Goal: Information Seeking & Learning: Learn about a topic

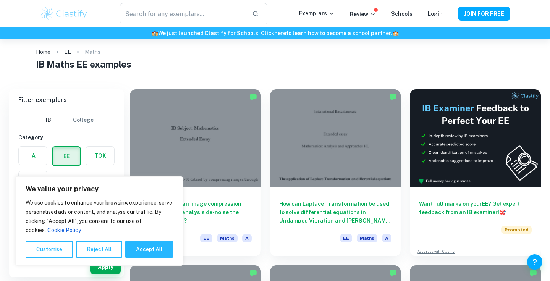
scroll to position [8, 0]
click at [86, 250] on button "Reject All" at bounding box center [99, 249] width 46 height 17
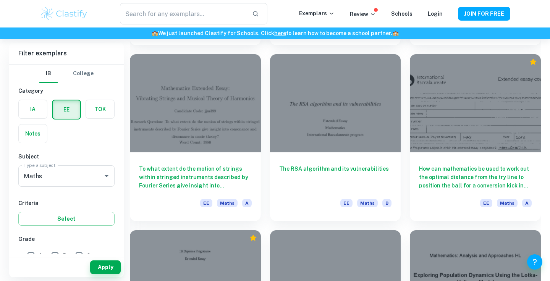
scroll to position [3620, 0]
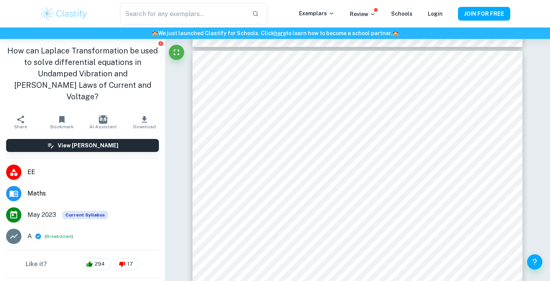
scroll to position [10612, 0]
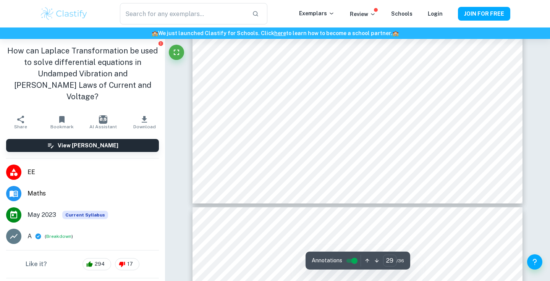
type input "30"
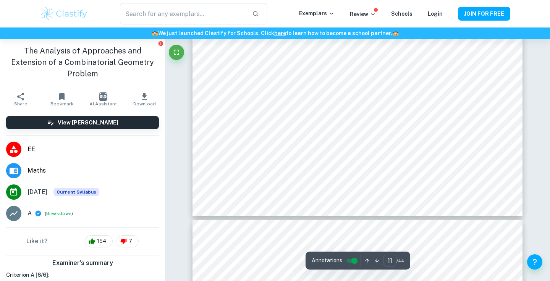
scroll to position [4739, 0]
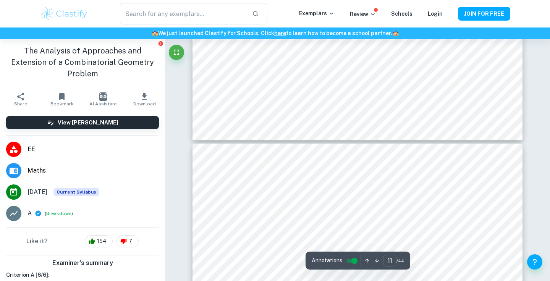
type input "12"
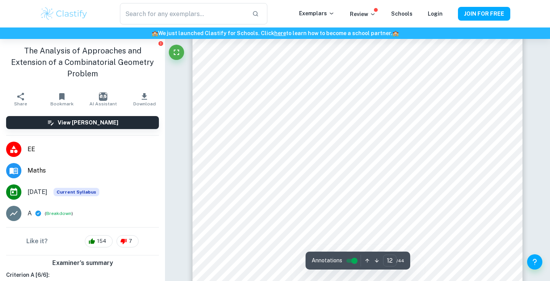
scroll to position [4930, 0]
click at [67, 210] on button "Breakdown" at bounding box center [58, 213] width 25 height 7
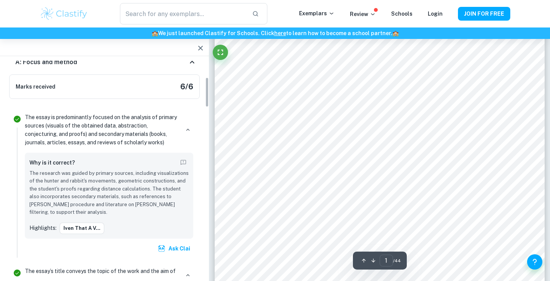
scroll to position [120, 0]
click at [189, 127] on icon "button" at bounding box center [188, 129] width 7 height 7
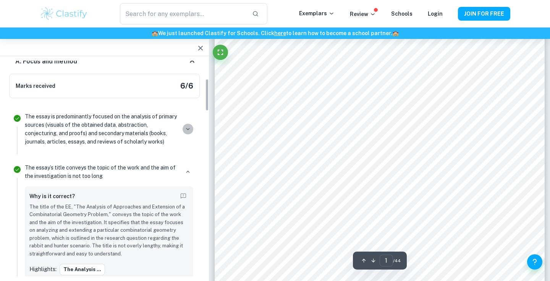
click at [189, 129] on icon "button" at bounding box center [188, 129] width 7 height 7
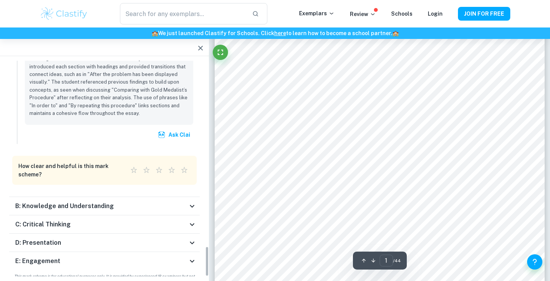
scroll to position [1320, 0]
click at [135, 202] on div "B: Knowledge and Understanding" at bounding box center [101, 206] width 172 height 9
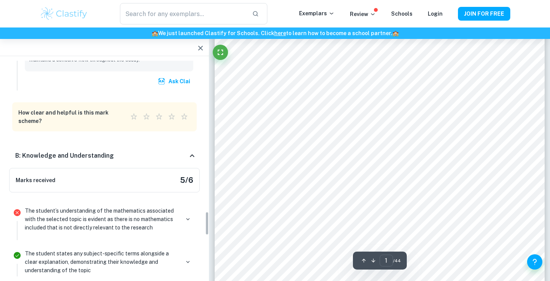
scroll to position [1376, 0]
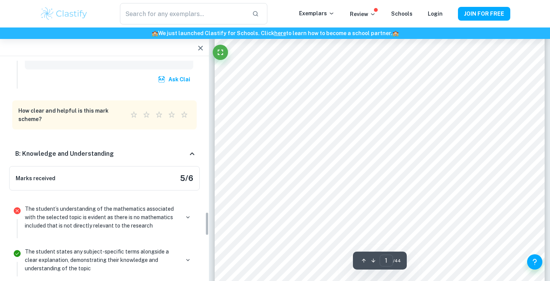
click at [137, 205] on p "The student’s understanding of the mathematics associated with the selected top…" at bounding box center [102, 217] width 155 height 25
click at [187, 214] on icon "button" at bounding box center [188, 217] width 7 height 7
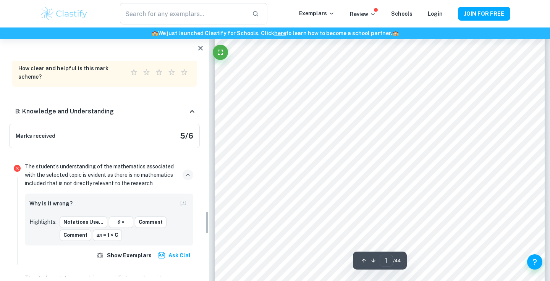
scroll to position [1419, 0]
click at [188, 171] on icon "button" at bounding box center [188, 174] width 7 height 7
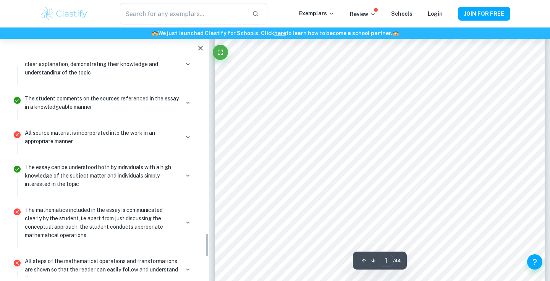
scroll to position [1573, 0]
click at [188, 219] on icon "button" at bounding box center [188, 222] width 7 height 7
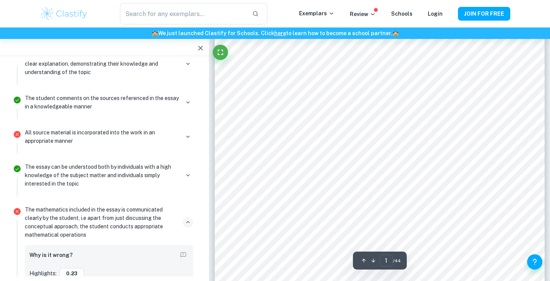
click at [188, 219] on icon "button" at bounding box center [188, 222] width 7 height 7
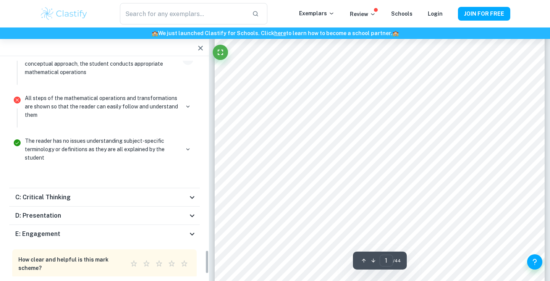
scroll to position [1739, 0]
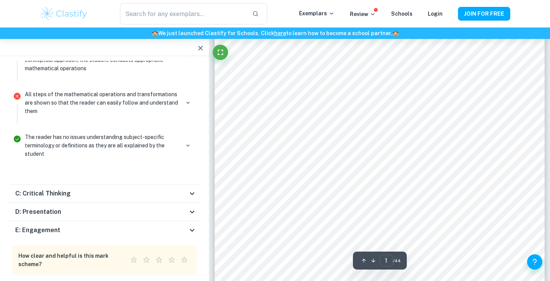
click at [191, 192] on icon at bounding box center [192, 193] width 5 height 3
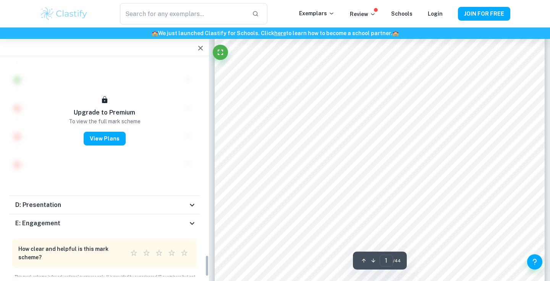
scroll to position [55, 0]
click at [192, 201] on icon at bounding box center [192, 205] width 9 height 9
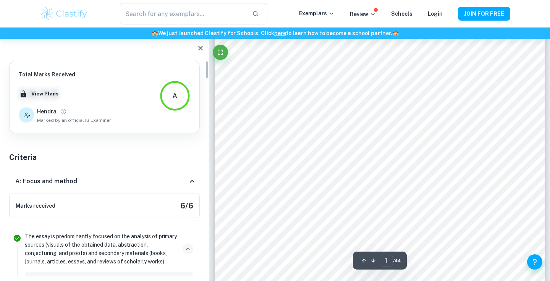
scroll to position [0, 0]
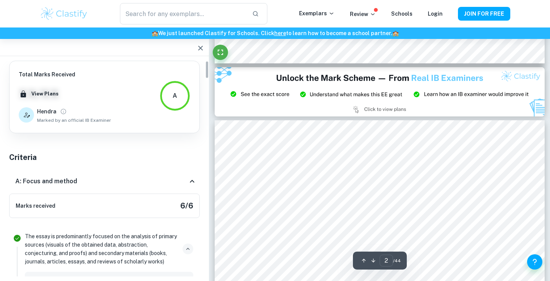
type input "3"
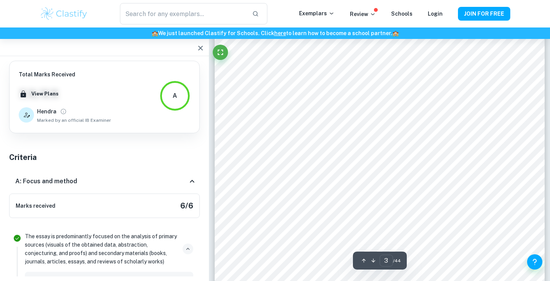
scroll to position [1036, 0]
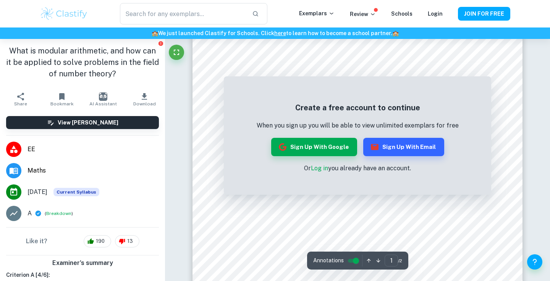
scroll to position [25, 0]
